Goal: Information Seeking & Learning: Find specific fact

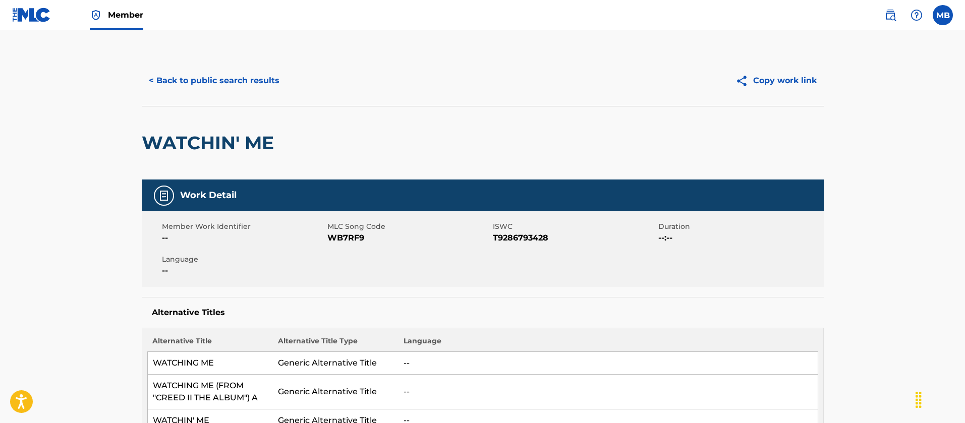
click at [196, 71] on button "< Back to public search results" at bounding box center [214, 80] width 145 height 25
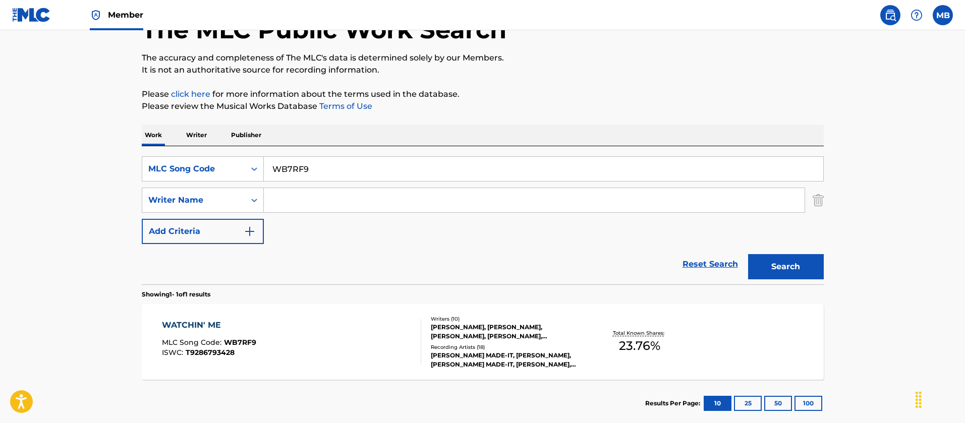
click at [107, 15] on link "Member" at bounding box center [116, 15] width 53 height 30
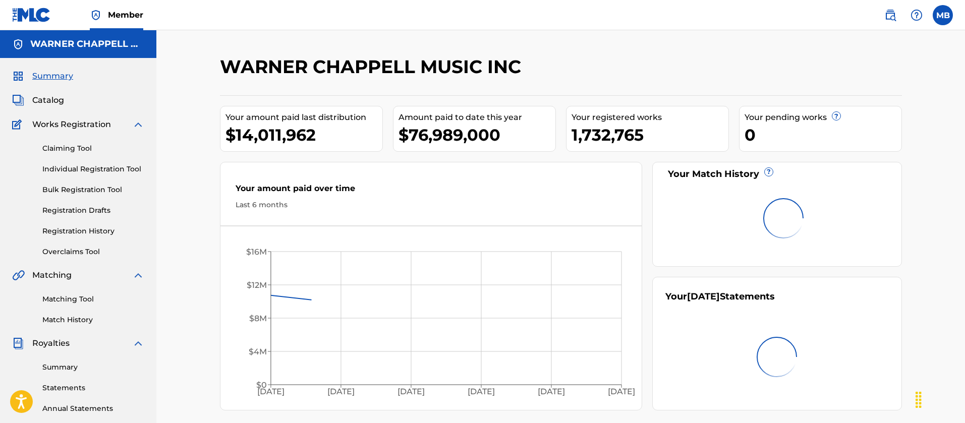
click at [53, 97] on span "Catalog" at bounding box center [48, 100] width 32 height 12
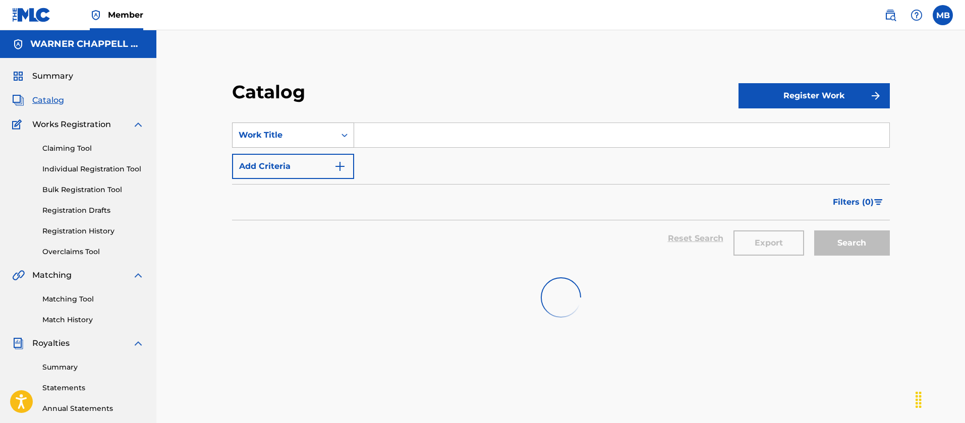
click at [248, 146] on div "Work Title" at bounding box center [293, 135] width 122 height 25
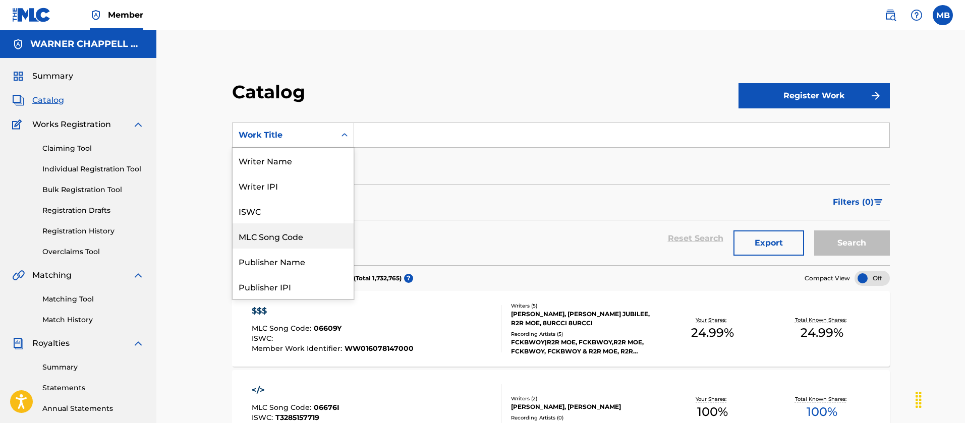
click at [287, 245] on div "MLC Song Code" at bounding box center [293, 235] width 121 height 25
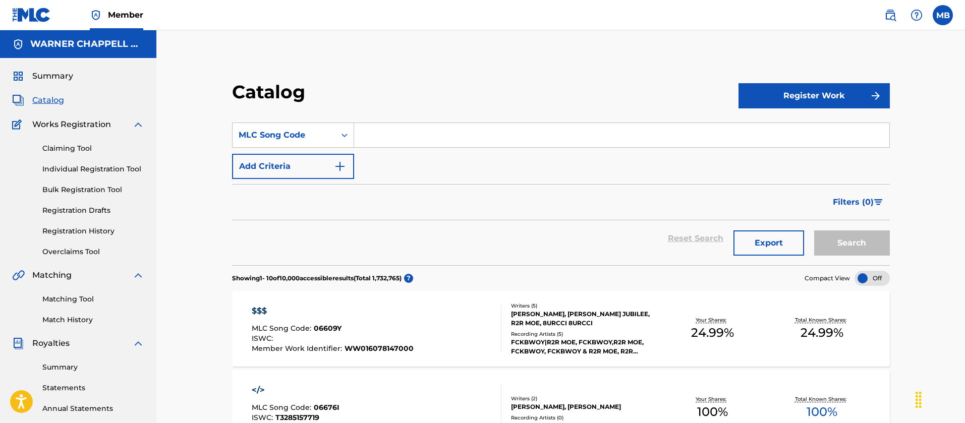
click at [421, 138] on input "Search Form" at bounding box center [621, 135] width 535 height 24
paste input "BD90NP"
type input "BD90NP"
click at [814, 231] on button "Search" at bounding box center [852, 243] width 76 height 25
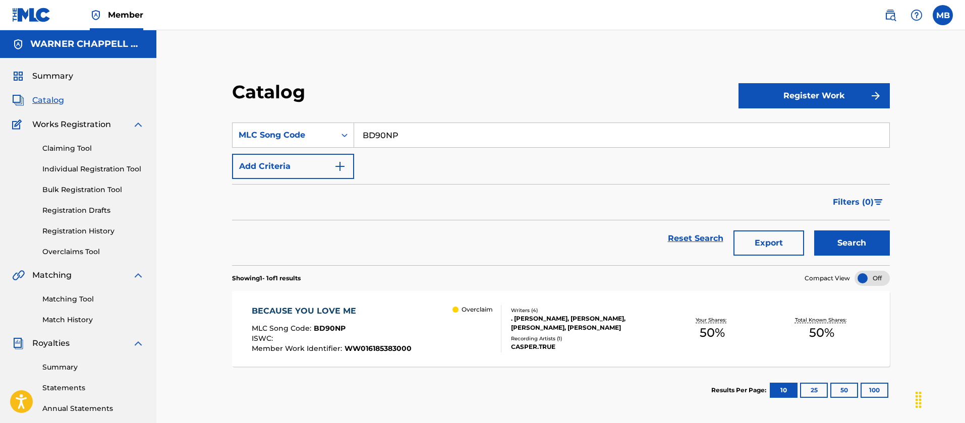
click at [351, 329] on div "MLC Song Code : BD90NP" at bounding box center [332, 330] width 160 height 10
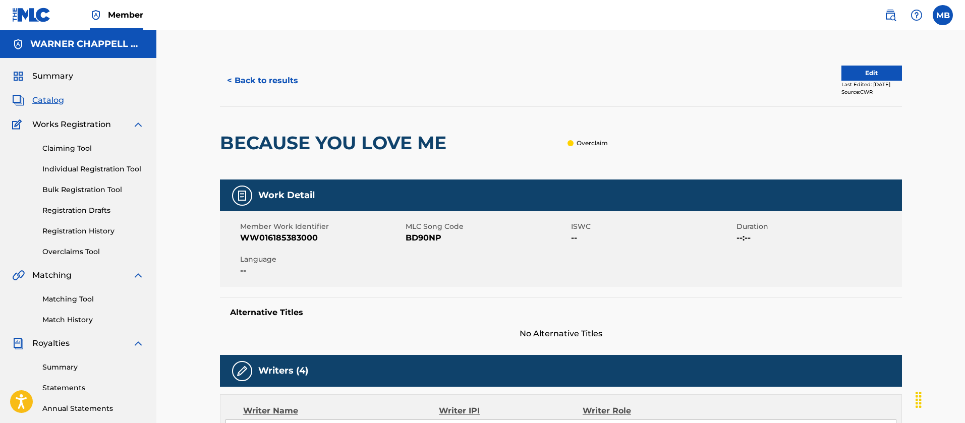
click at [297, 236] on span "WW016185383000" at bounding box center [321, 238] width 163 height 12
copy span "WW016185383000"
click at [238, 56] on div "< Back to results Edit Last Edited: June 09, 2025 Source: CWR" at bounding box center [561, 80] width 682 height 50
click at [255, 81] on button "< Back to results" at bounding box center [262, 80] width 85 height 25
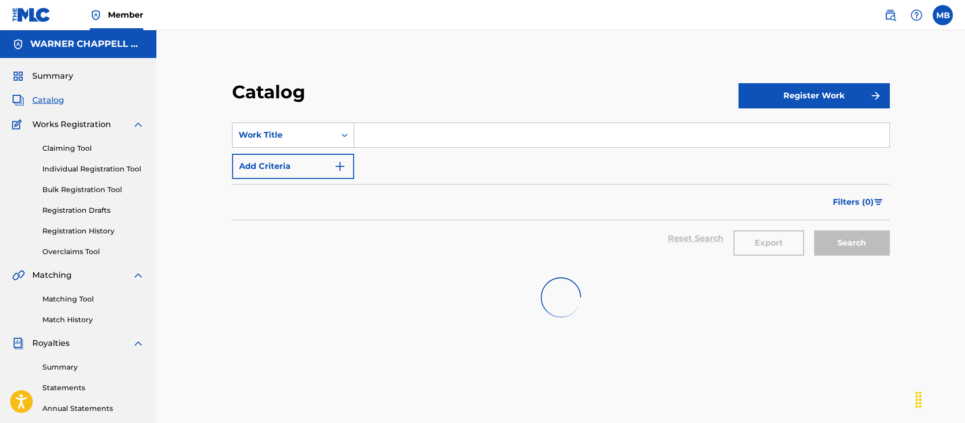
click at [313, 147] on div "Work Title" at bounding box center [293, 135] width 122 height 25
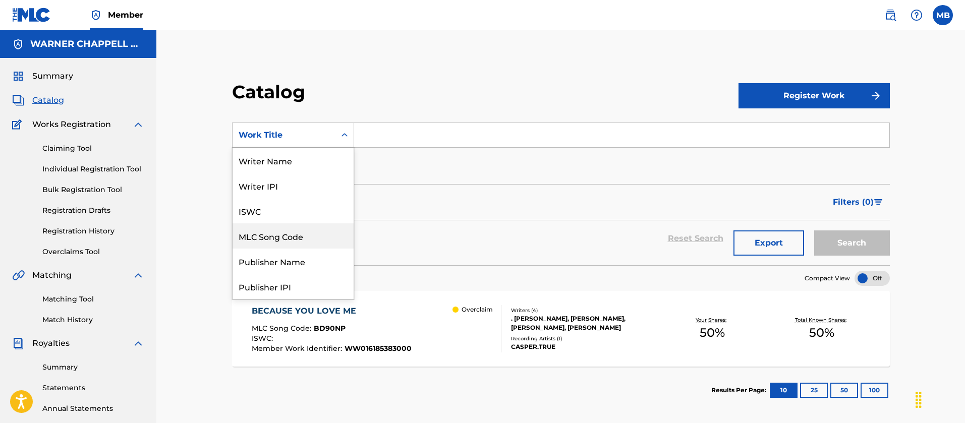
click at [300, 234] on div "MLC Song Code" at bounding box center [293, 235] width 121 height 25
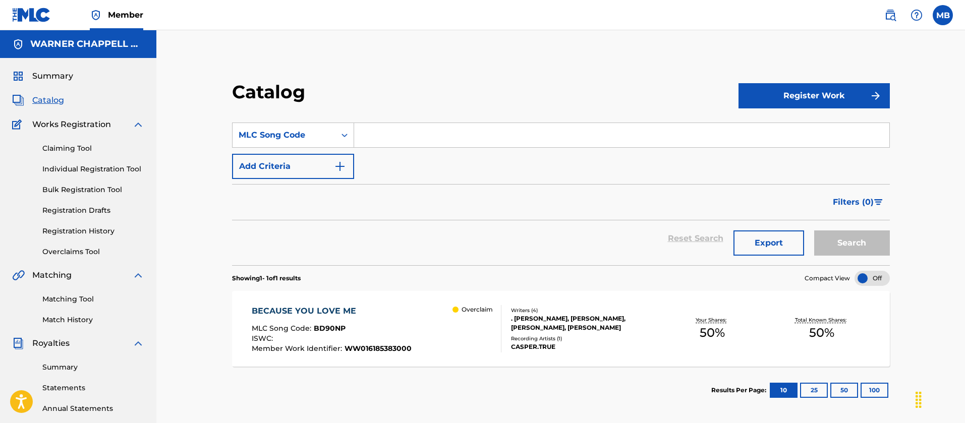
click at [427, 144] on input "Search Form" at bounding box center [621, 135] width 535 height 24
paste input "IC4PGM"
type input "IC4PGM"
click at [814, 231] on button "Search" at bounding box center [852, 243] width 76 height 25
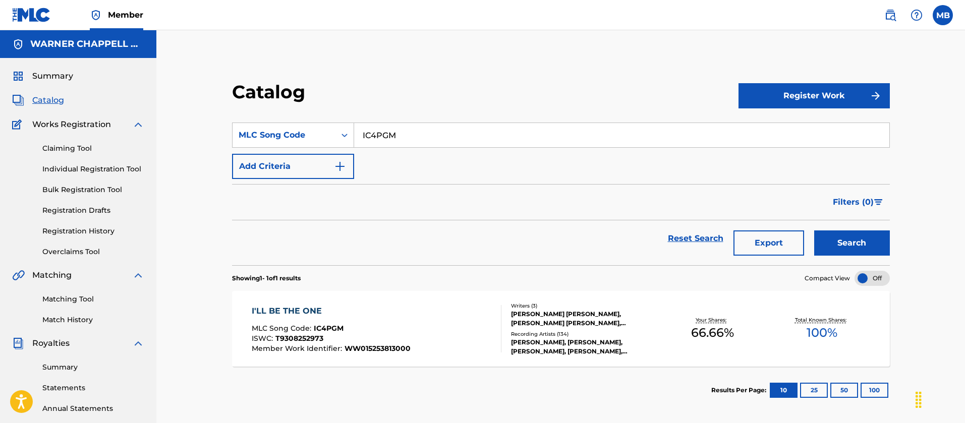
click at [393, 349] on span "WW015253813000" at bounding box center [378, 348] width 66 height 9
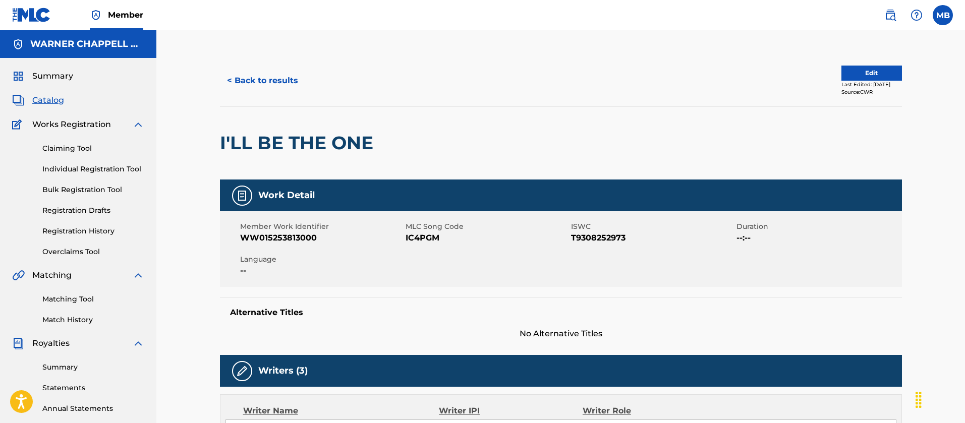
click at [271, 239] on span "WW015253813000" at bounding box center [321, 238] width 163 height 12
copy span "WW015253813000"
click at [315, 264] on span "Language" at bounding box center [321, 259] width 163 height 11
click at [697, 150] on div "I'LL BE THE ONE" at bounding box center [561, 143] width 682 height 74
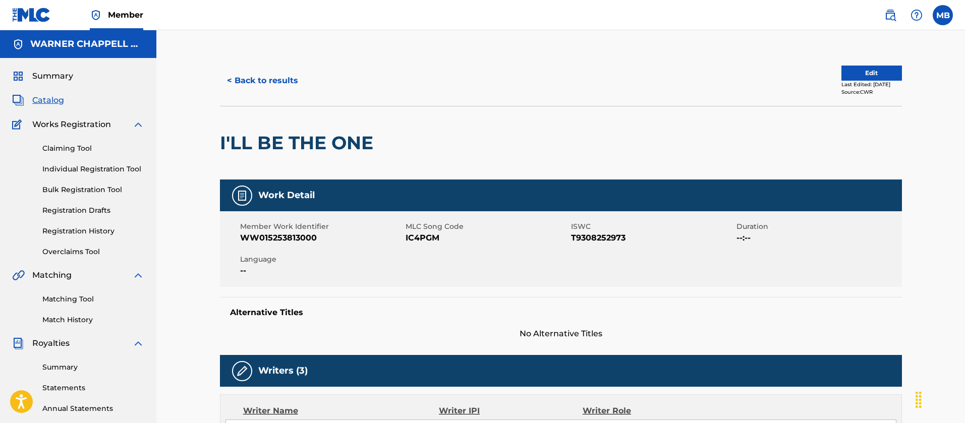
click at [253, 76] on button "< Back to results" at bounding box center [262, 80] width 85 height 25
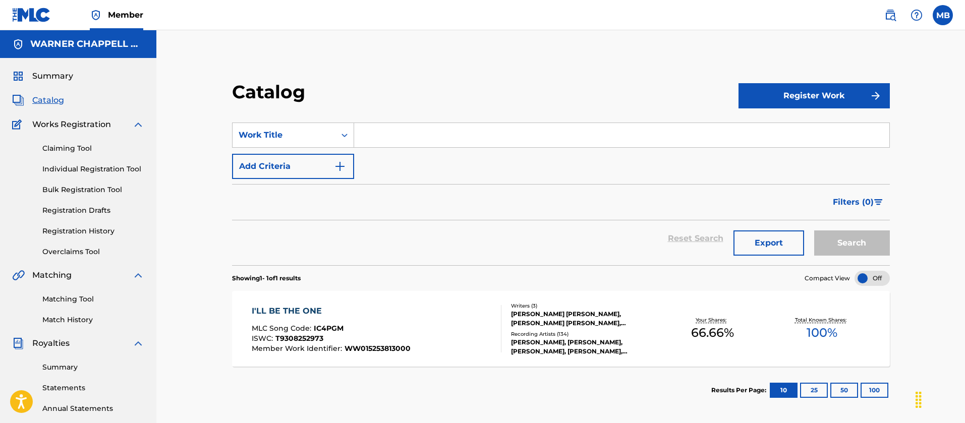
click at [300, 307] on div "I'LL BE THE ONE" at bounding box center [331, 311] width 159 height 12
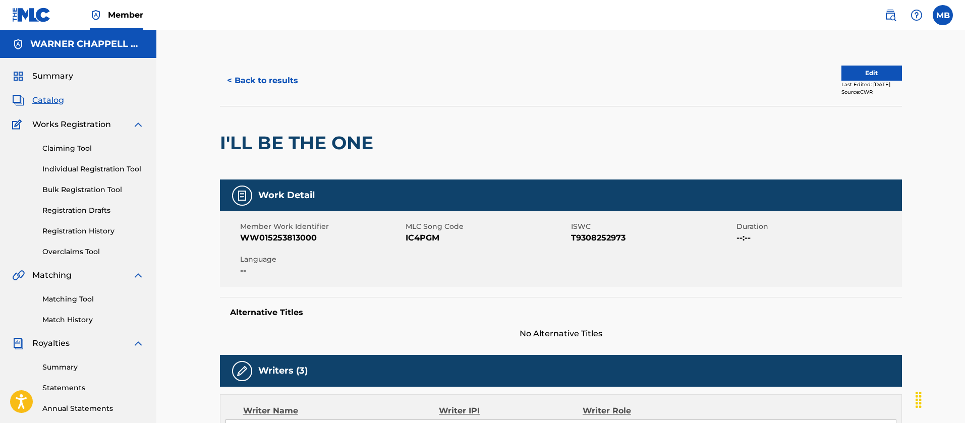
click at [410, 237] on span "IC4PGM" at bounding box center [487, 238] width 163 height 12
copy span "IC4PGM"
click at [260, 82] on button "< Back to results" at bounding box center [262, 80] width 85 height 25
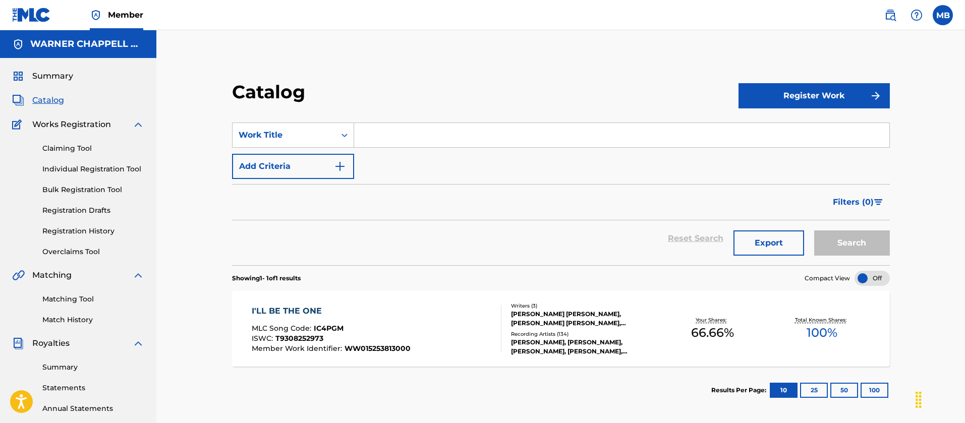
click at [428, 313] on div "I'LL BE THE ONE MLC Song Code : IC4PGM ISWC : T9308252973 Member Work Identifie…" at bounding box center [377, 328] width 250 height 47
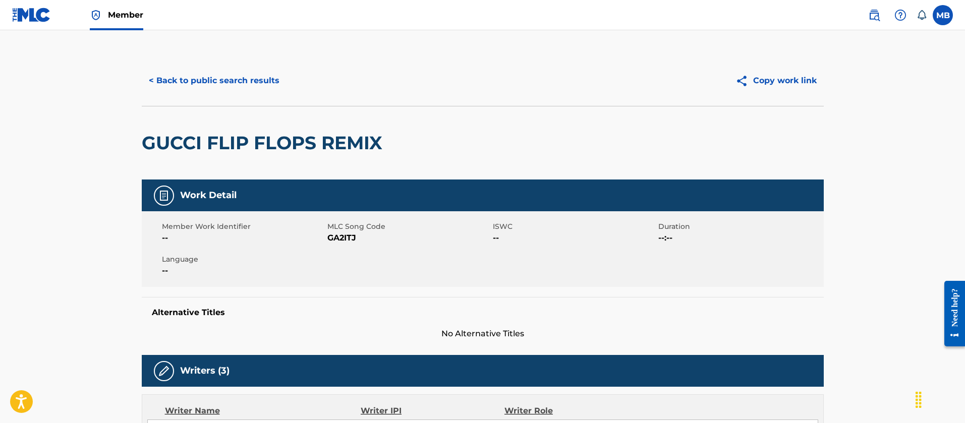
click at [204, 102] on div "< Back to public search results Copy work link" at bounding box center [483, 80] width 682 height 50
click at [221, 68] on button "< Back to public search results" at bounding box center [214, 80] width 145 height 25
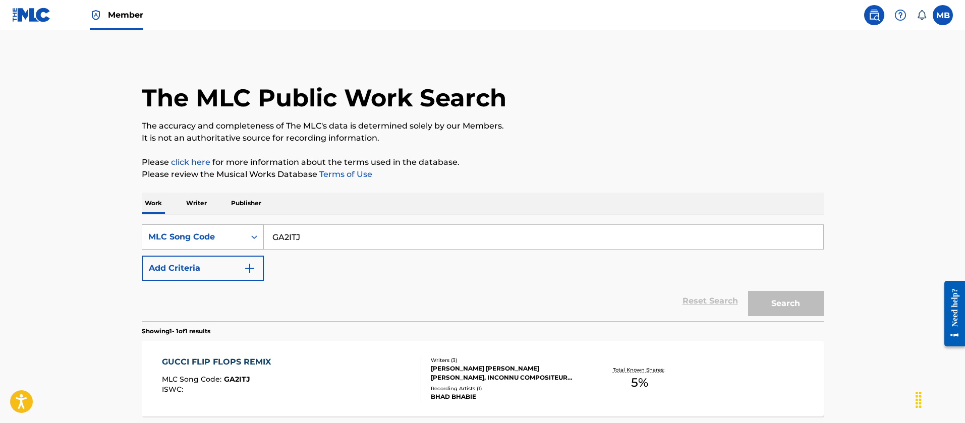
scroll to position [68, 0]
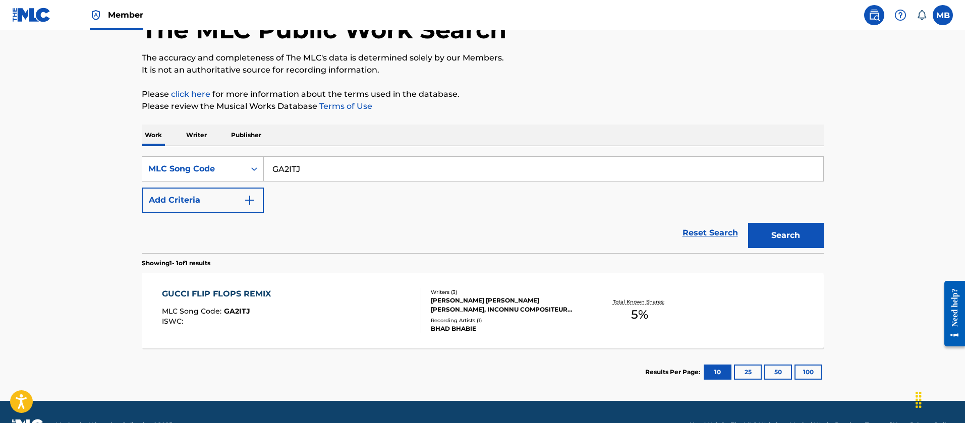
drag, startPoint x: 375, startPoint y: 164, endPoint x: 58, endPoint y: 140, distance: 318.3
click at [61, 140] on main "The MLC Public Work Search The accuracy and completeness of The MLC's data is d…" at bounding box center [482, 181] width 965 height 439
paste input "FE7JG4"
type input "FE7JG4"
click at [748, 223] on button "Search" at bounding box center [786, 235] width 76 height 25
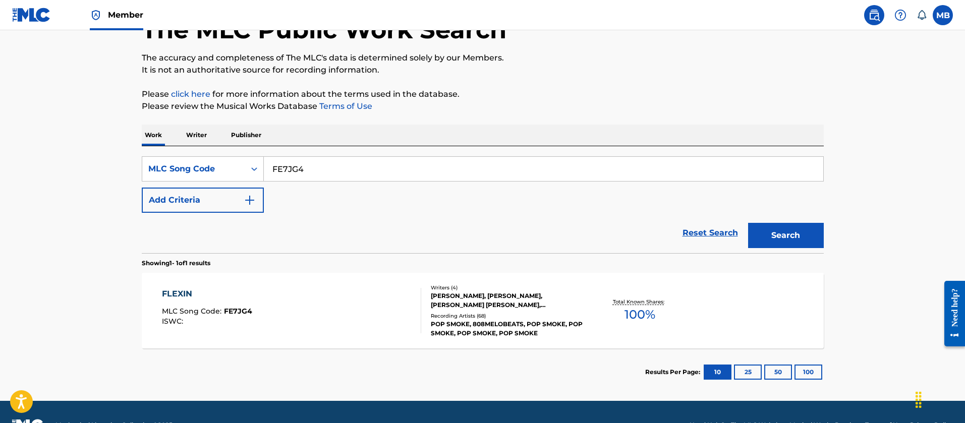
click at [124, 5] on link "Member" at bounding box center [116, 15] width 53 height 30
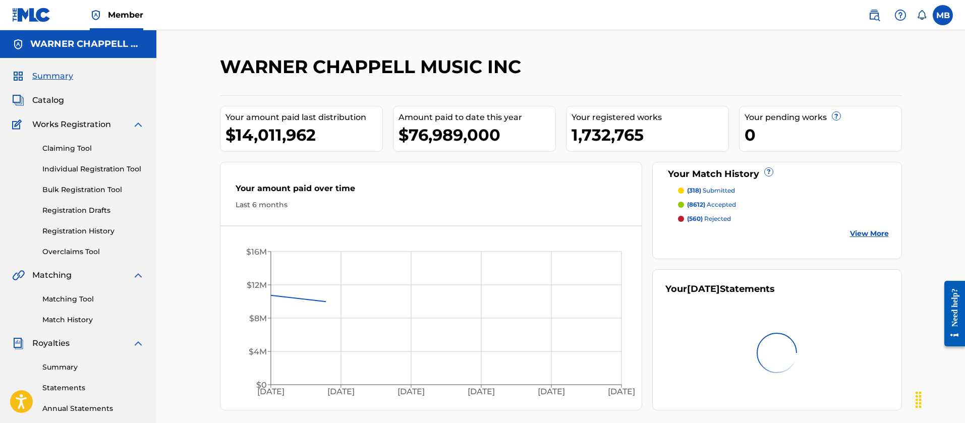
click at [52, 93] on div "Summary Catalog Works Registration Claiming Tool Individual Registration Tool B…" at bounding box center [78, 317] width 156 height 519
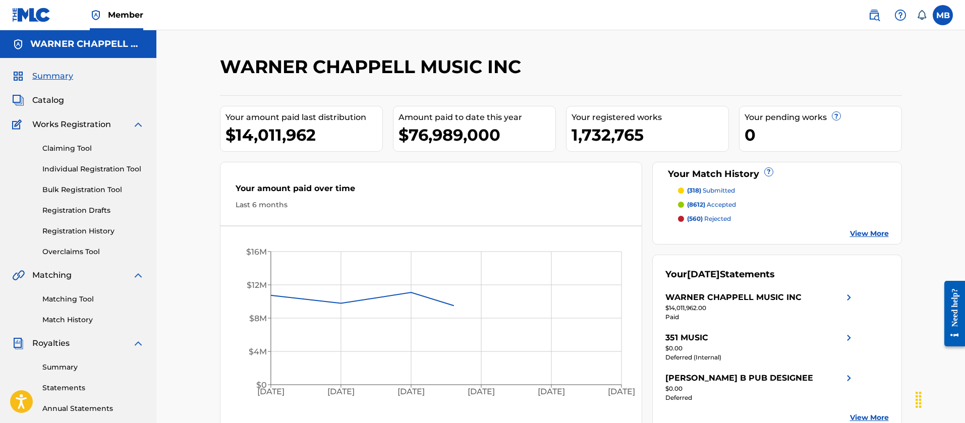
click at [52, 102] on span "Catalog" at bounding box center [48, 100] width 32 height 12
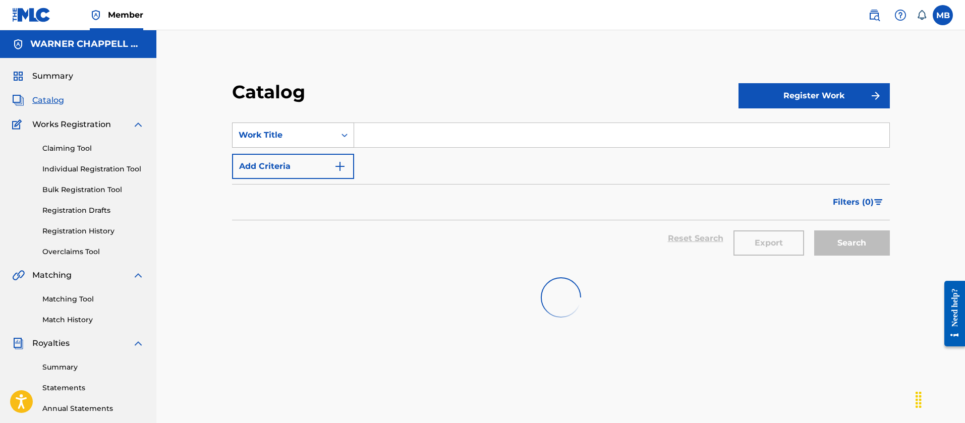
click at [284, 130] on div "Work Title" at bounding box center [284, 135] width 91 height 12
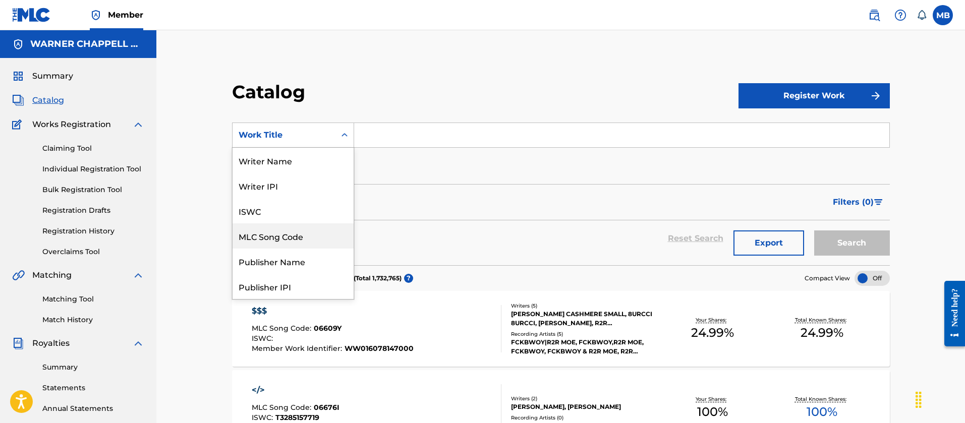
click at [312, 242] on div "MLC Song Code" at bounding box center [293, 235] width 121 height 25
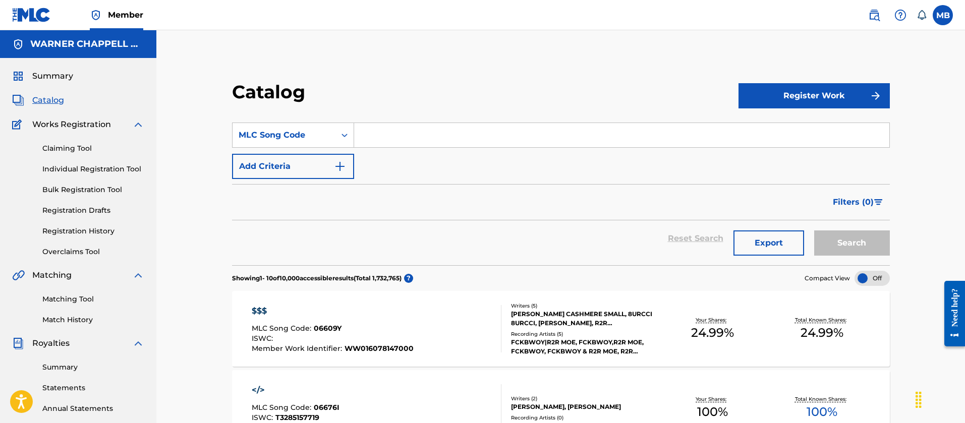
click at [412, 137] on input "Search Form" at bounding box center [621, 135] width 535 height 24
paste input "FE7JG4"
type input "FE7JG4"
click at [814, 231] on button "Search" at bounding box center [852, 243] width 76 height 25
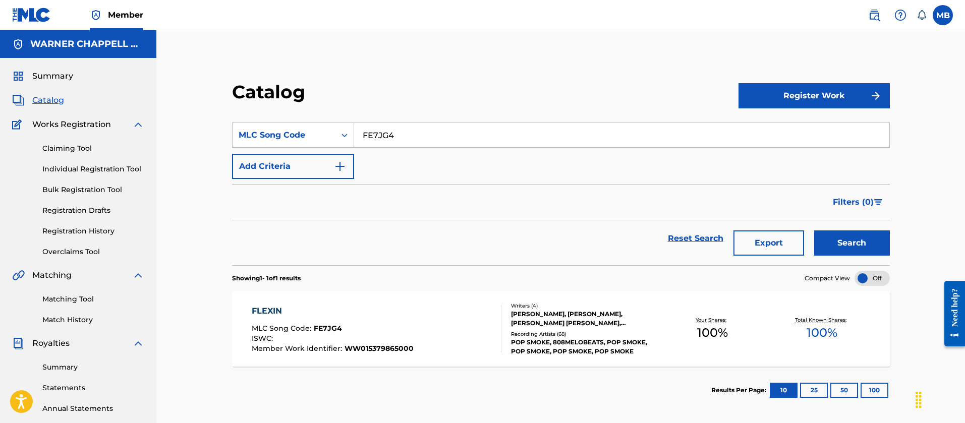
click at [452, 321] on div "FLEXIN MLC Song Code : FE7JG4 ISWC : Member Work Identifier : WW015379865000" at bounding box center [377, 328] width 250 height 47
